Goal: Find specific page/section: Find specific page/section

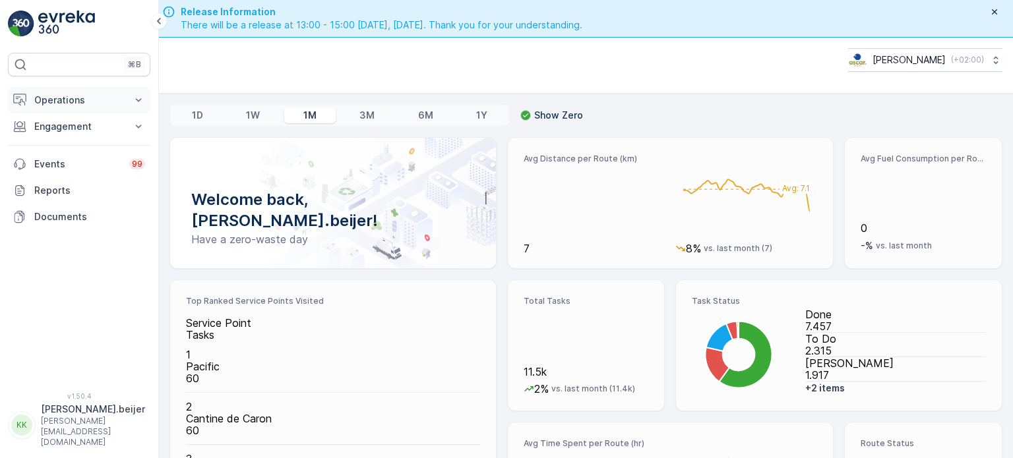
click at [139, 100] on icon at bounding box center [139, 99] width 6 height 3
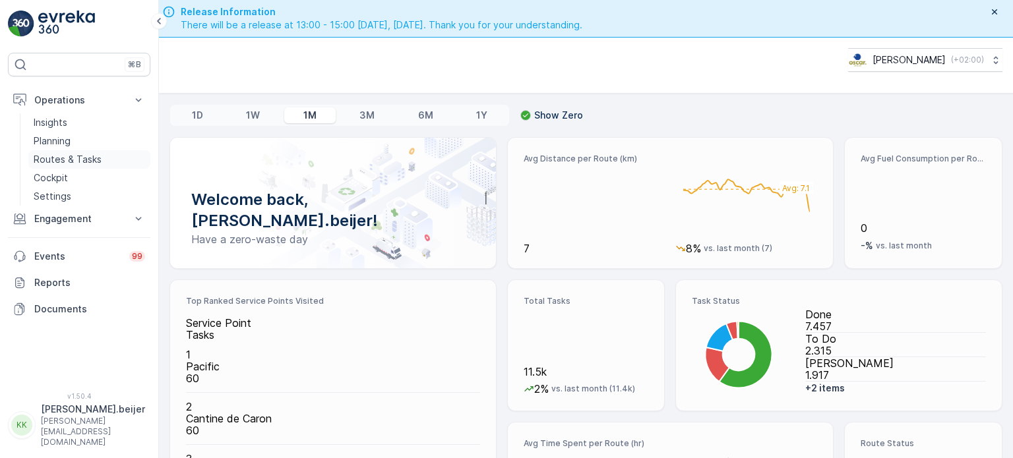
click at [71, 162] on p "Routes & Tasks" at bounding box center [68, 159] width 68 height 13
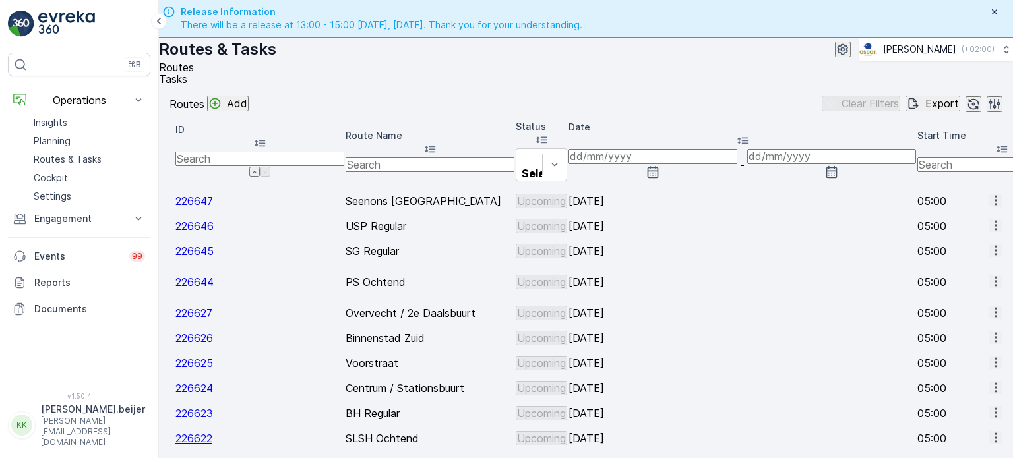
click at [187, 86] on span "Tasks" at bounding box center [173, 79] width 28 height 13
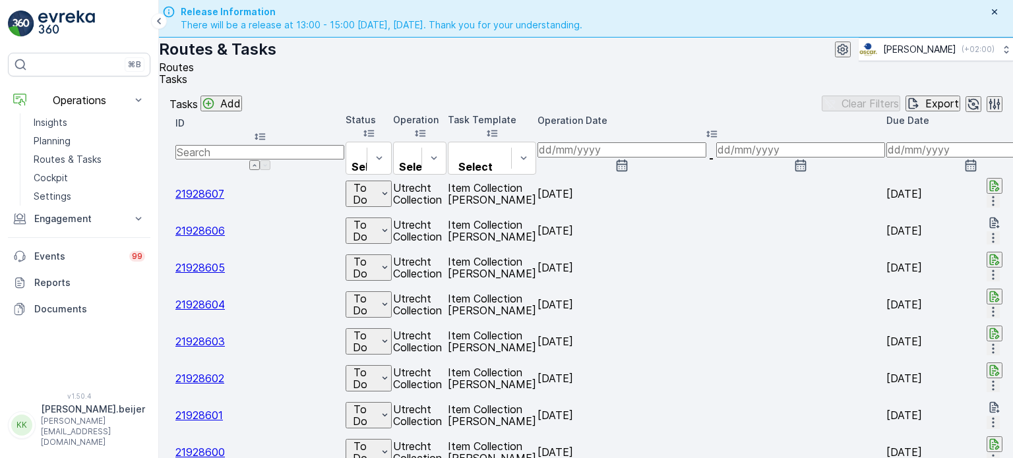
scroll to position [0, 952]
type input "veolia"
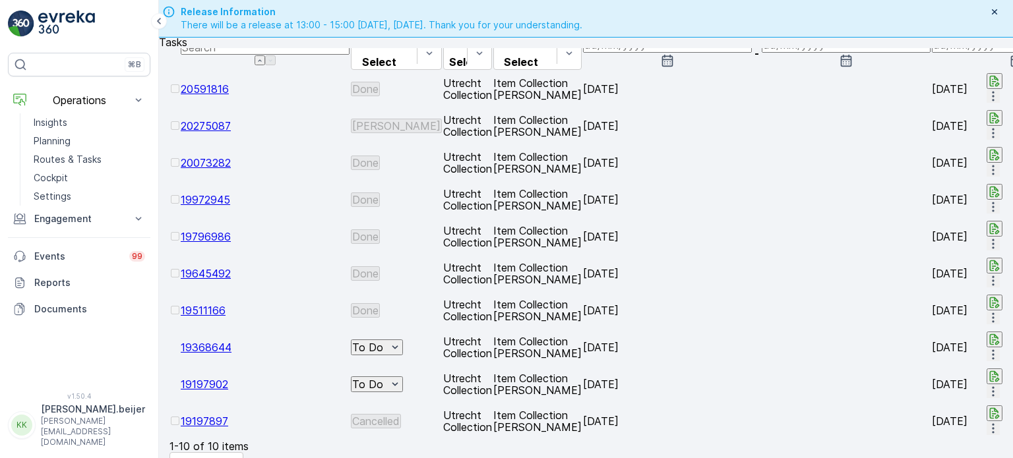
scroll to position [0, 1220]
type input "den [PERSON_NAME]"
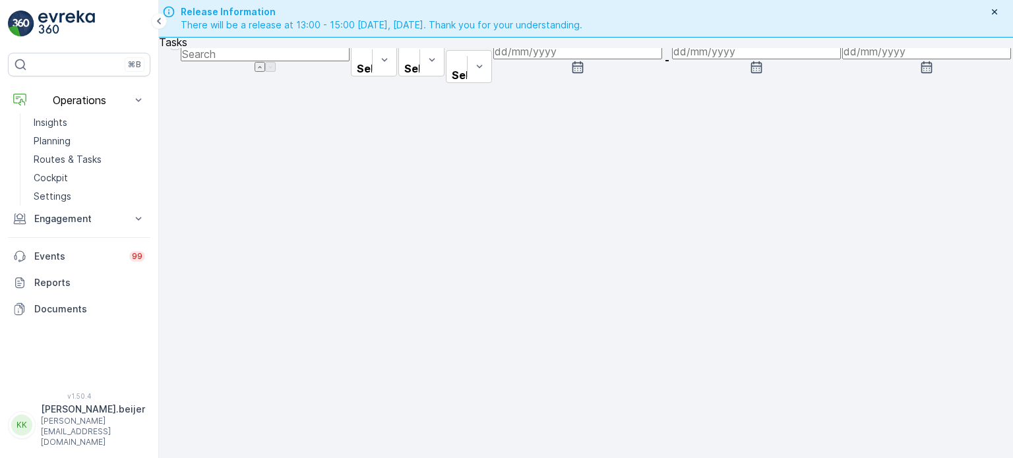
scroll to position [0, 1146]
type input "[PERSON_NAME]"
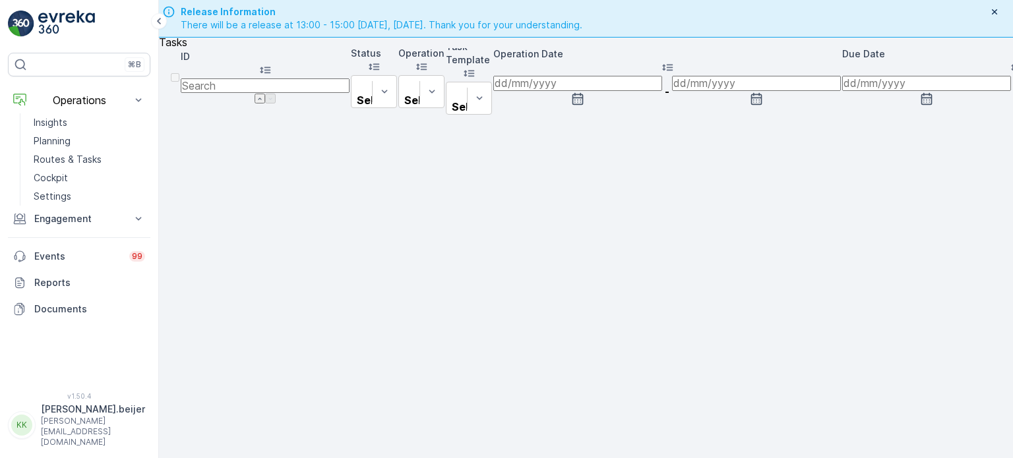
scroll to position [0, 1146]
type input "veolia"
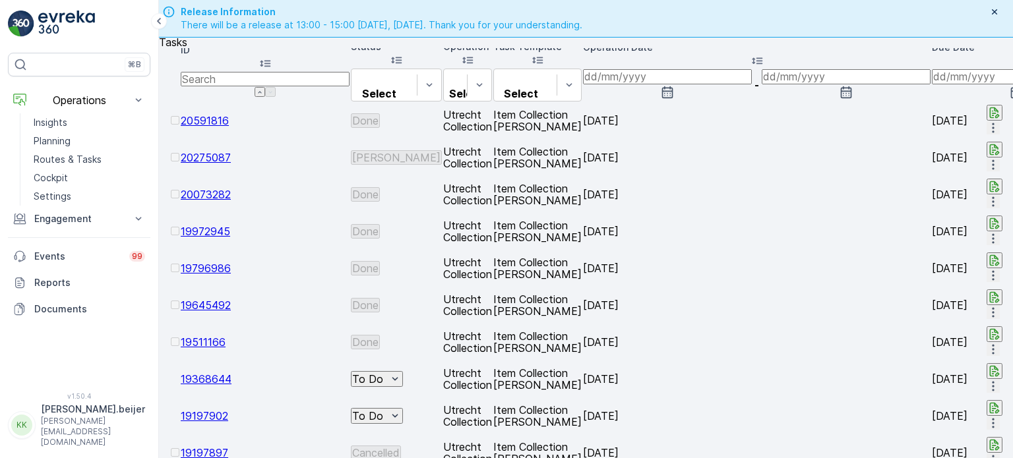
click at [183, 37] on span "Routes" at bounding box center [176, 30] width 35 height 13
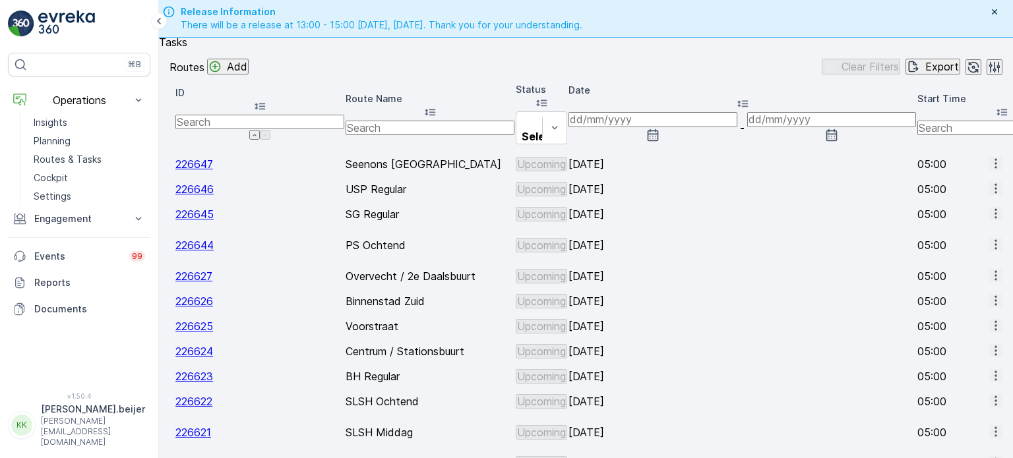
click at [358, 135] on input "text" at bounding box center [429, 128] width 169 height 15
type input "lei"
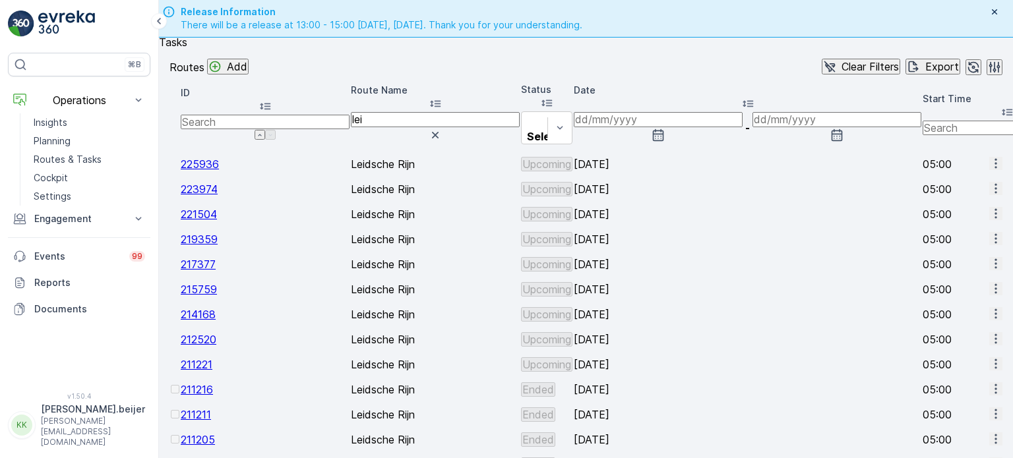
click at [664, 142] on icon "button" at bounding box center [657, 135] width 13 height 13
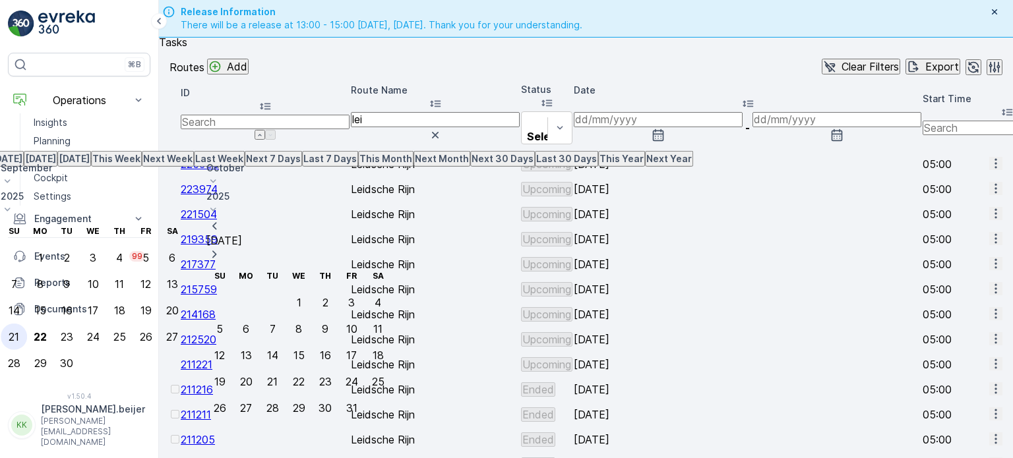
click at [19, 331] on div "21" at bounding box center [14, 337] width 11 height 12
type input "[DATE]"
click at [178, 331] on div "27" at bounding box center [172, 337] width 12 height 12
type input "[DATE]"
click at [19, 331] on div "21" at bounding box center [14, 337] width 11 height 12
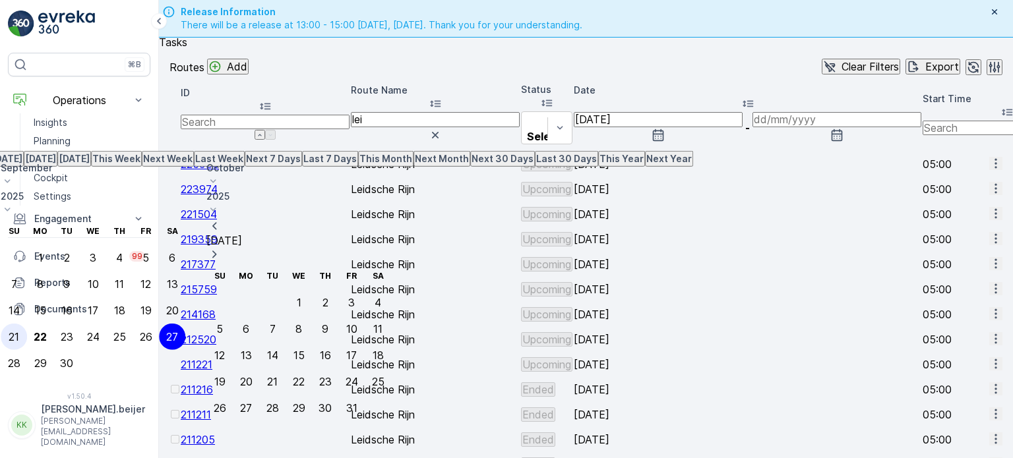
type input "[DATE]"
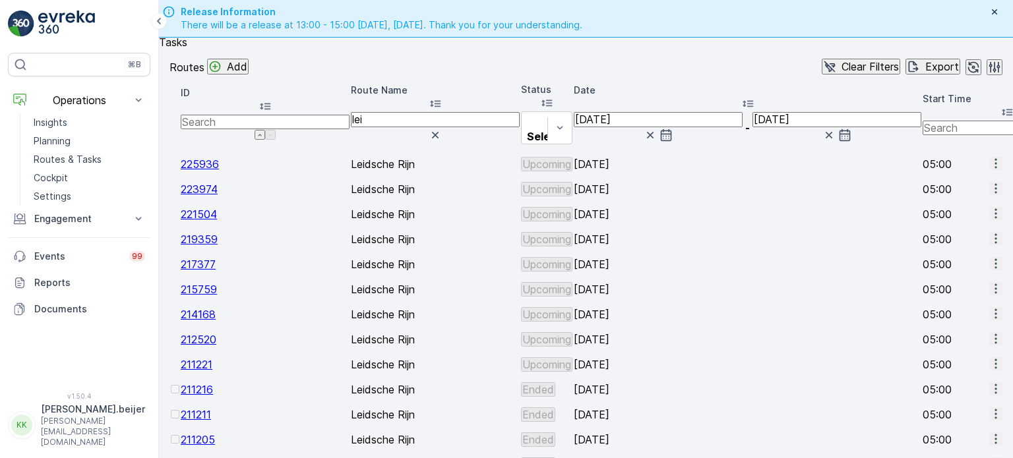
click at [752, 127] on input "[DATE]" at bounding box center [836, 119] width 169 height 15
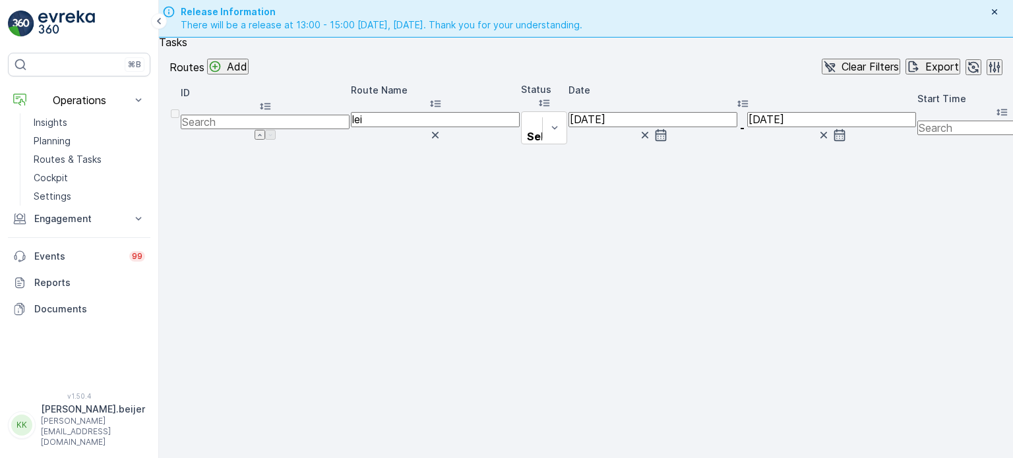
click at [834, 134] on icon "button" at bounding box center [839, 135] width 11 height 12
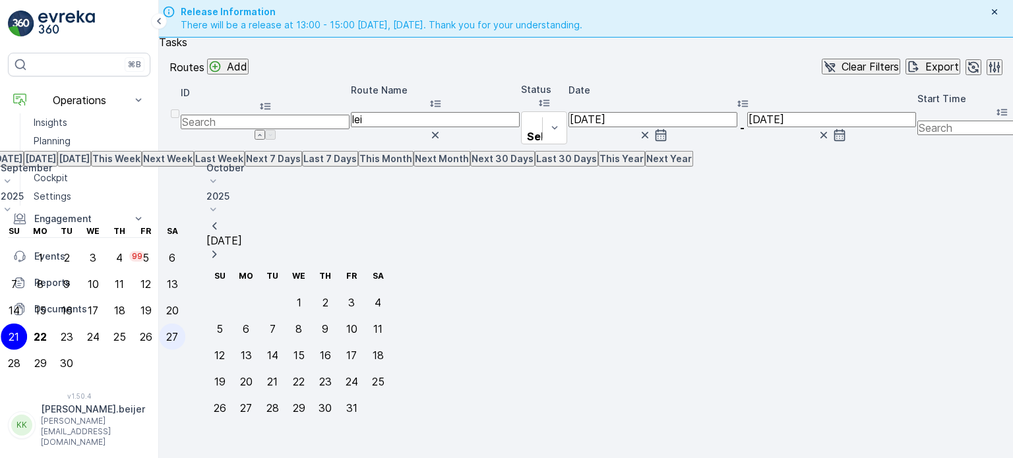
click at [178, 331] on div "27" at bounding box center [172, 337] width 12 height 12
type input "[DATE]"
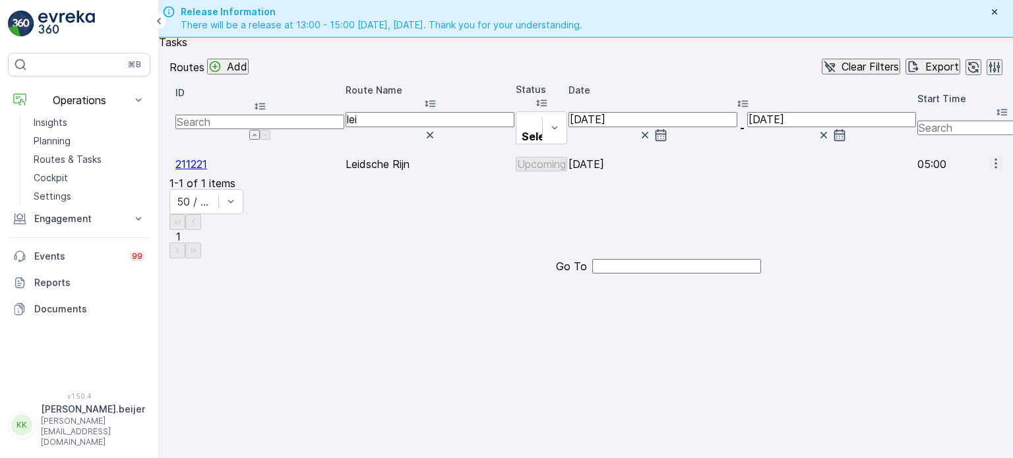
click at [207, 167] on span "211221" at bounding box center [191, 164] width 32 height 13
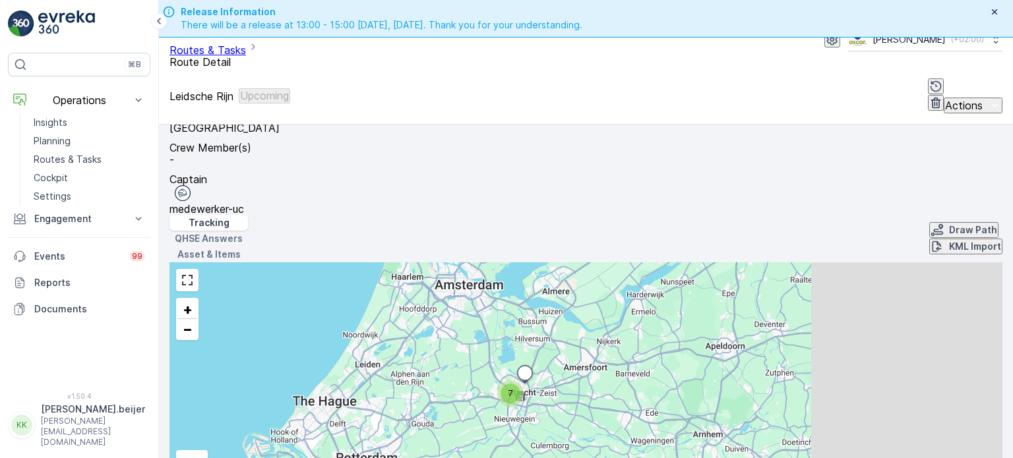
scroll to position [274, 0]
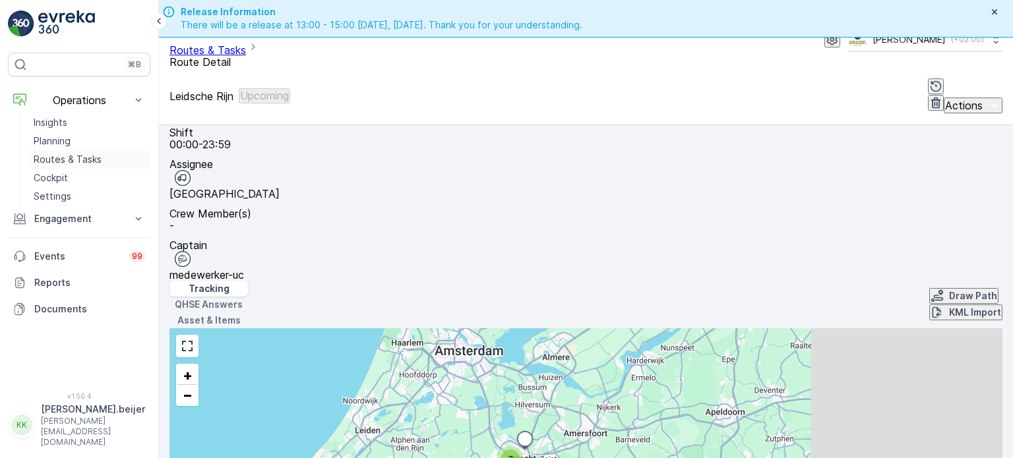
click at [73, 155] on p "Routes & Tasks" at bounding box center [68, 159] width 68 height 13
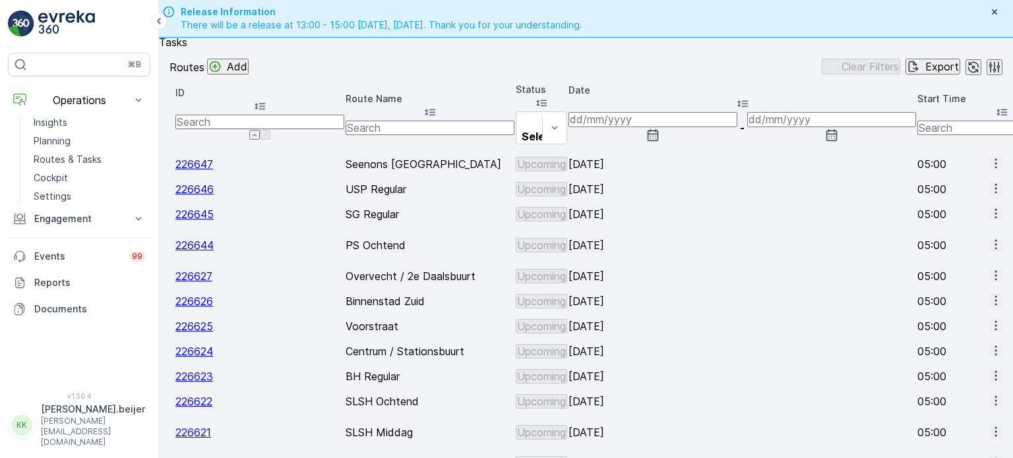
click at [232, 48] on li "Tasks" at bounding box center [580, 42] width 843 height 12
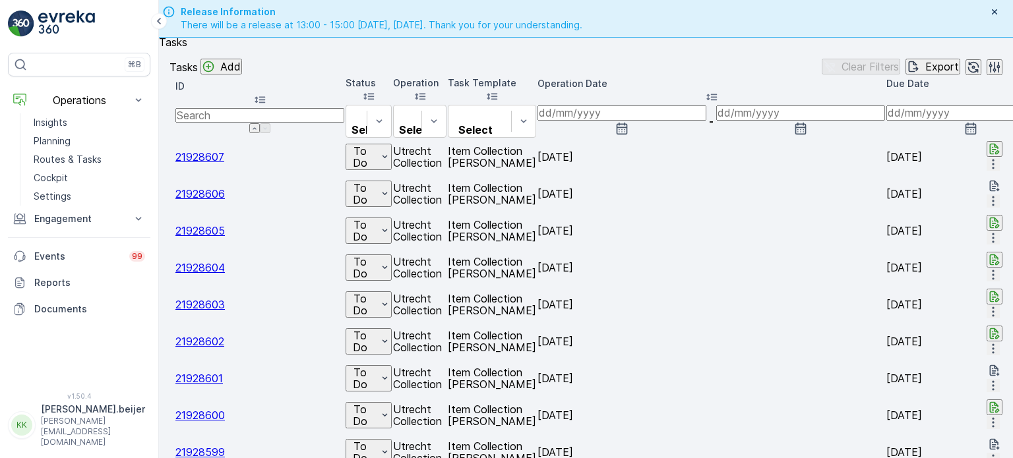
scroll to position [0, 1084]
type input "hemel"
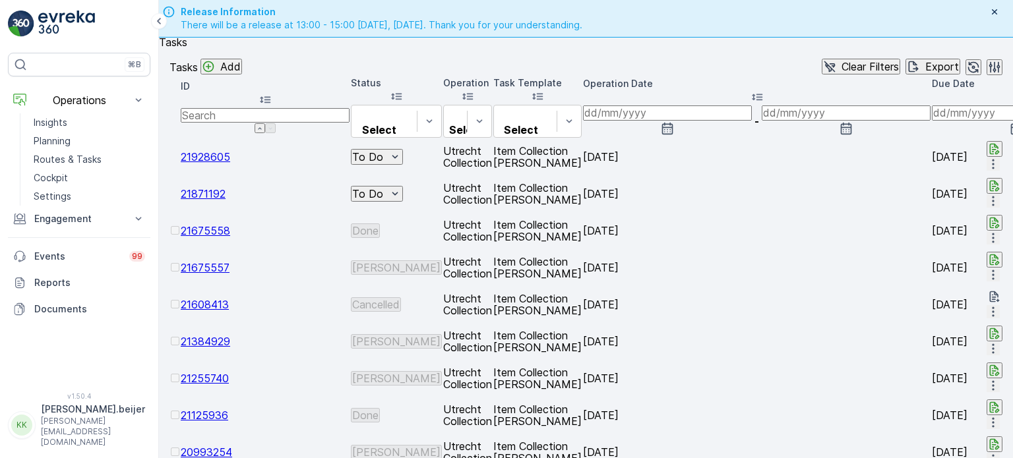
click at [220, 266] on span "21675557" at bounding box center [205, 267] width 49 height 13
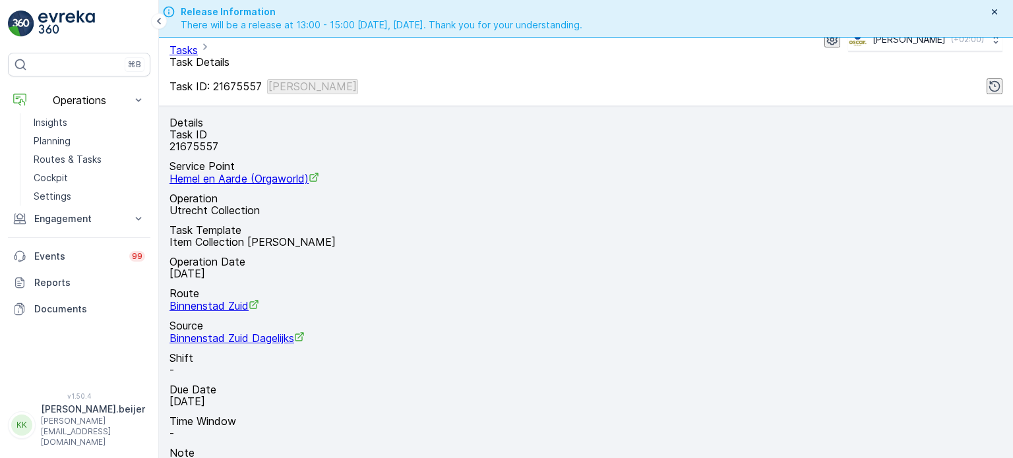
scroll to position [306, 0]
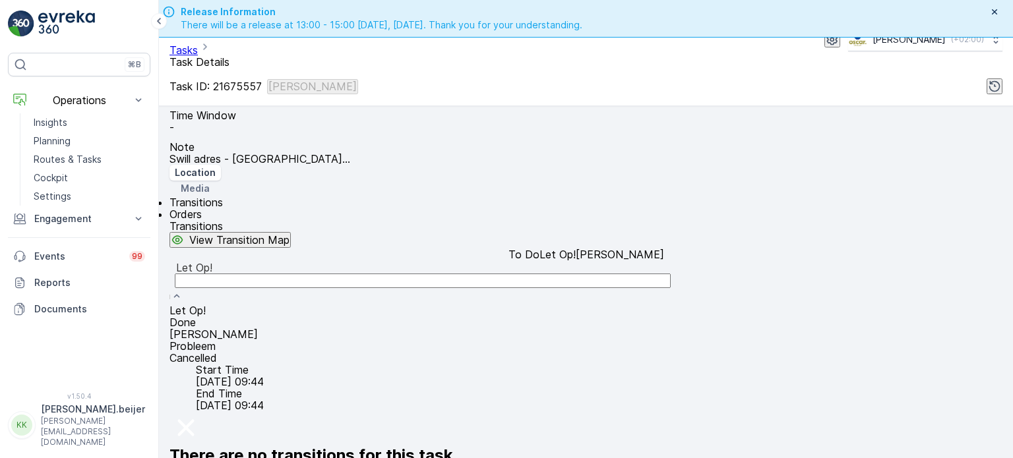
click at [241, 328] on span "[PERSON_NAME]" at bounding box center [213, 334] width 88 height 13
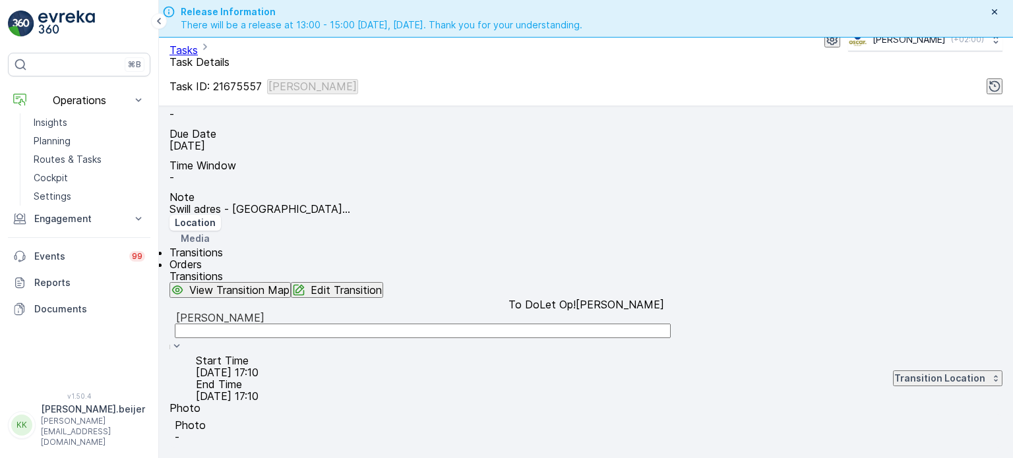
click at [951, 372] on div "Transition Location" at bounding box center [947, 378] width 107 height 13
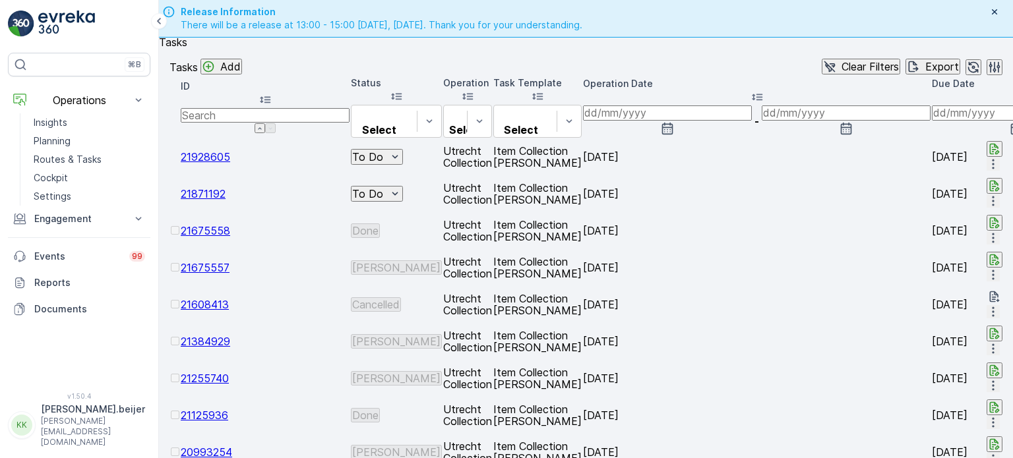
click at [230, 234] on span "21675558" at bounding box center [205, 230] width 49 height 13
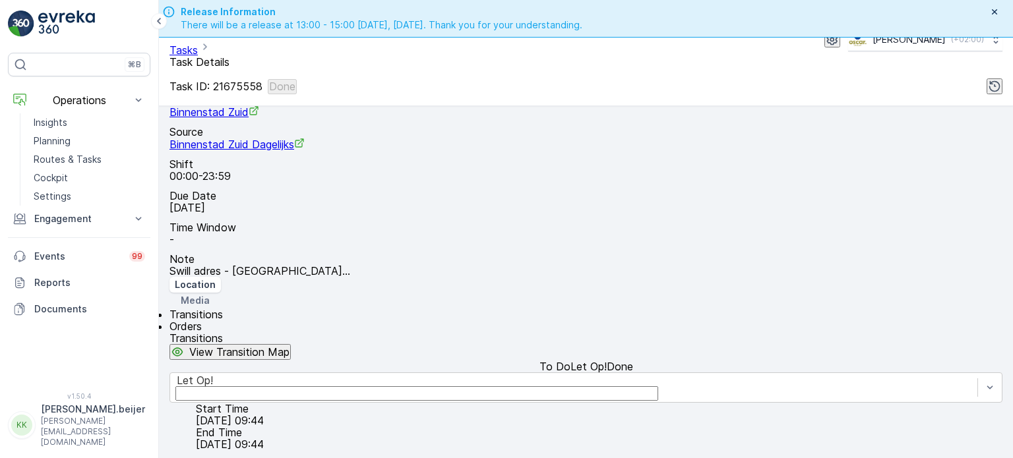
scroll to position [225, 0]
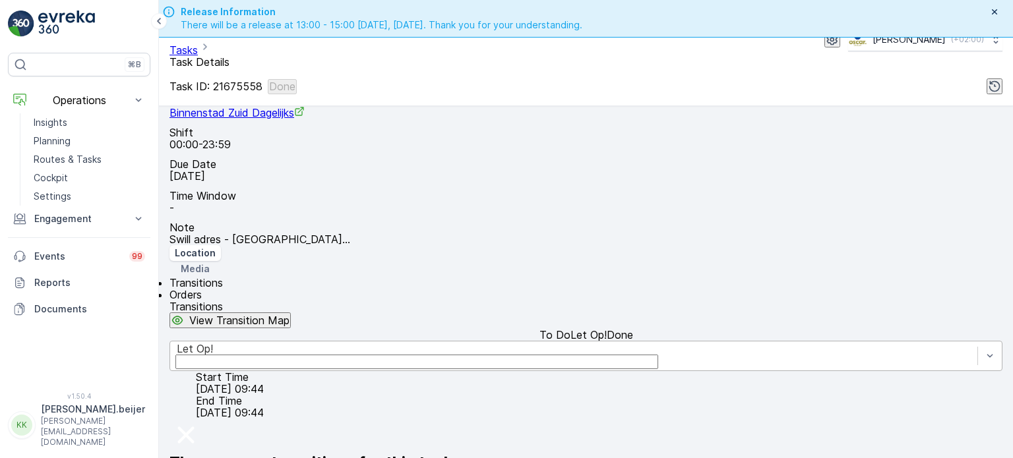
click at [328, 341] on div "Let Op!" at bounding box center [585, 356] width 833 height 30
click at [202, 288] on span "Orders" at bounding box center [185, 294] width 32 height 13
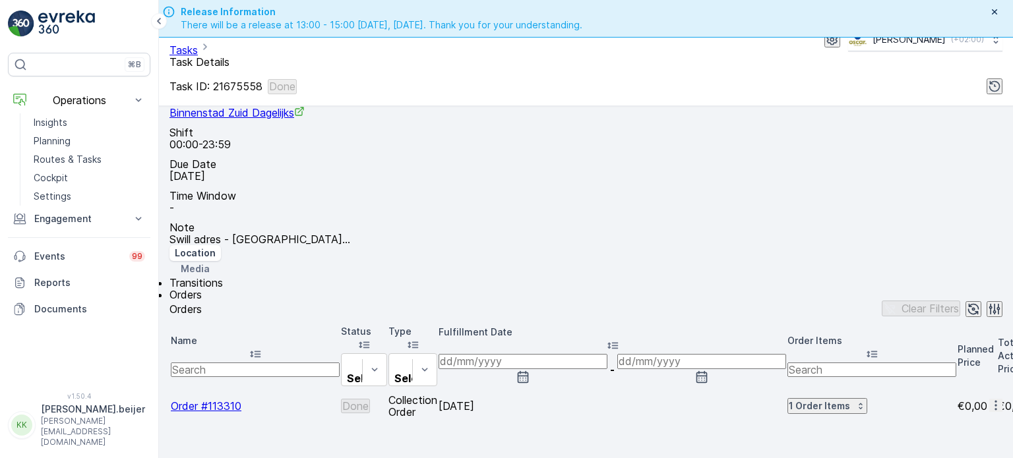
click at [230, 399] on span "Order #113310" at bounding box center [206, 405] width 71 height 13
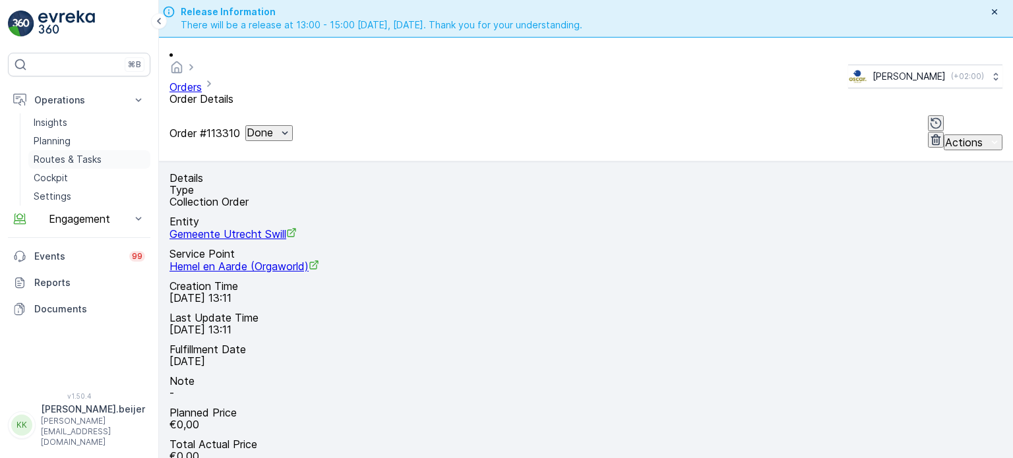
click at [84, 159] on p "Routes & Tasks" at bounding box center [68, 159] width 68 height 13
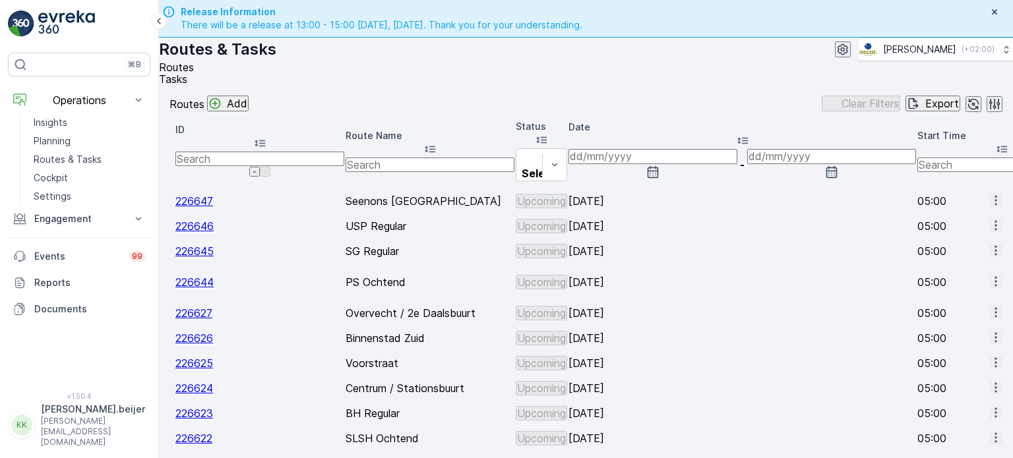
scroll to position [0, 1484]
click at [187, 86] on span "Tasks" at bounding box center [173, 79] width 28 height 13
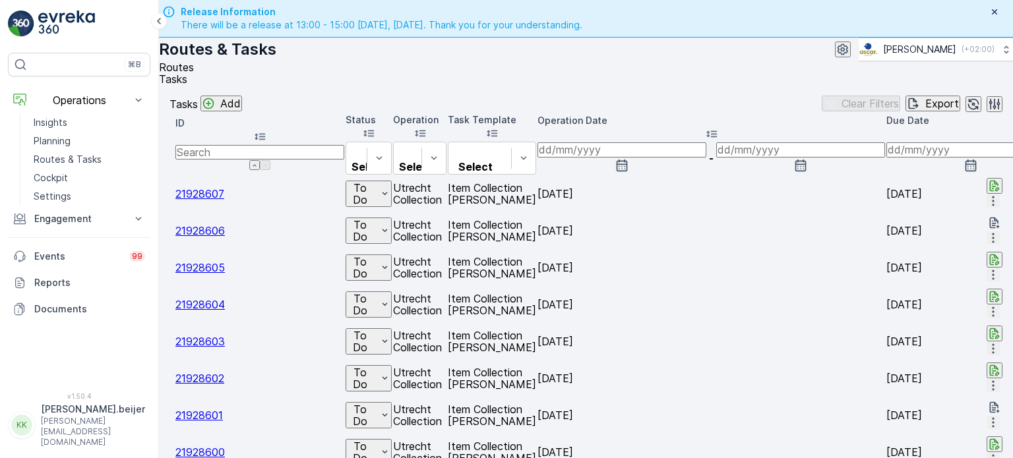
scroll to position [0, 835]
type input "keek"
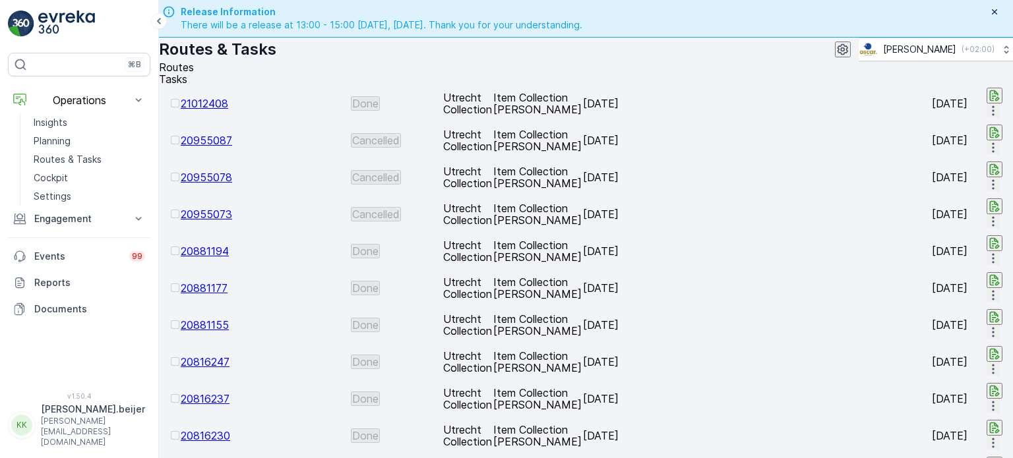
scroll to position [37, 0]
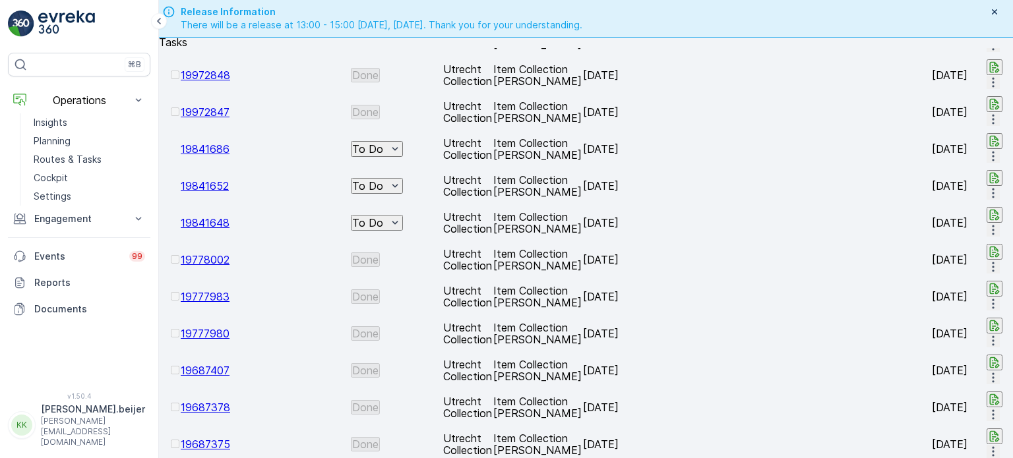
scroll to position [1342, 0]
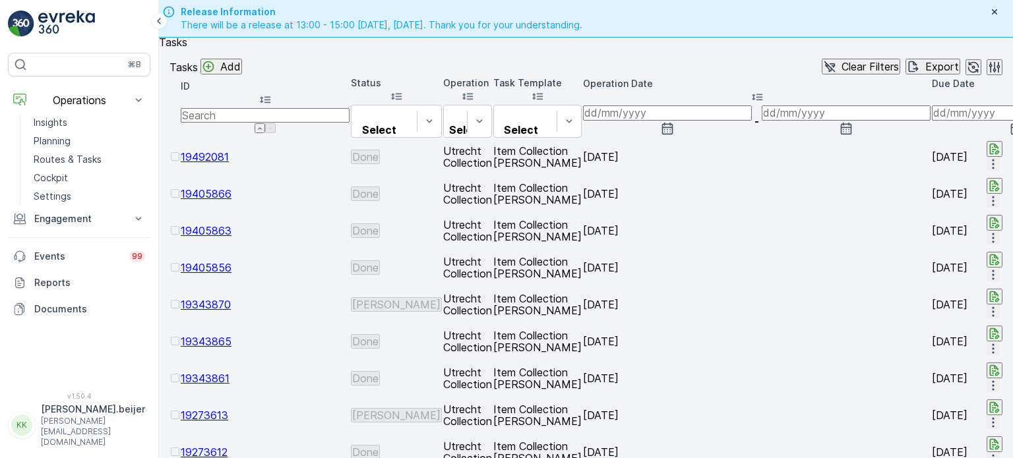
scroll to position [0, 1194]
type input "[PERSON_NAME]"
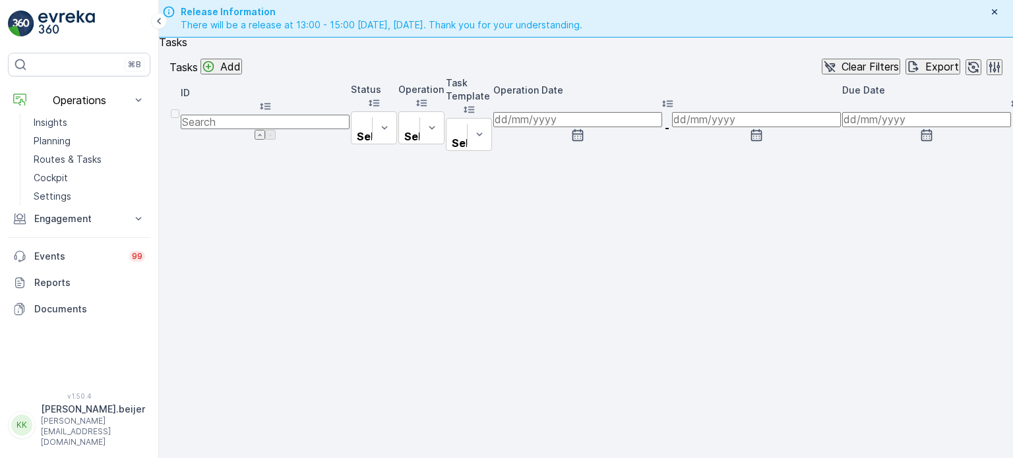
scroll to position [0, 983]
type input "marine"
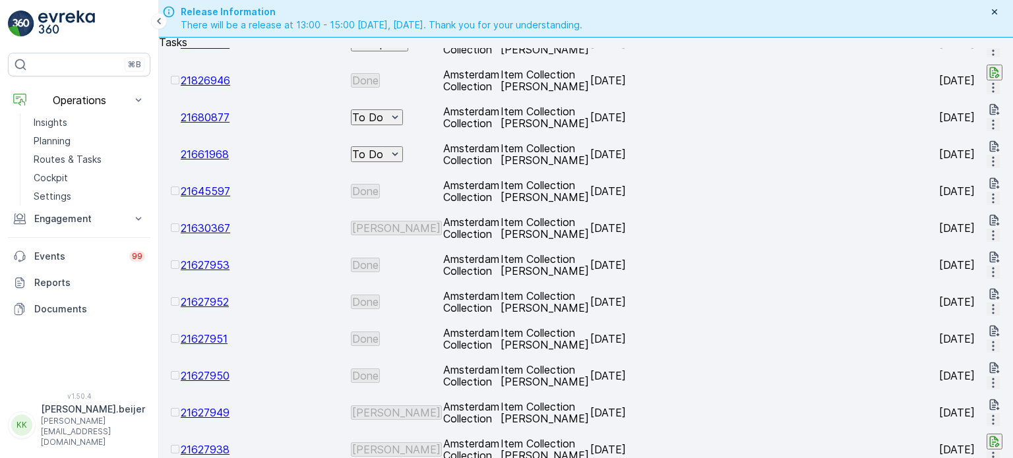
scroll to position [1334, 0]
